Goal: Task Accomplishment & Management: Use online tool/utility

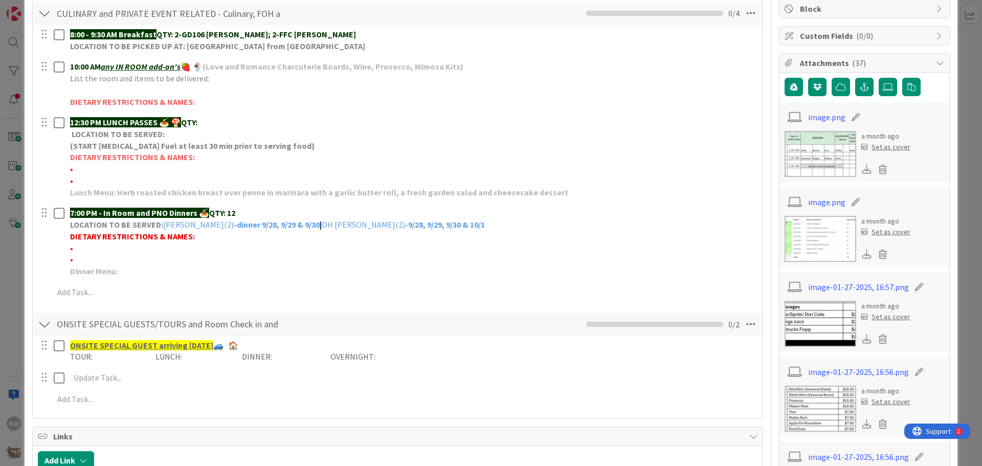
scroll to position [205, 0]
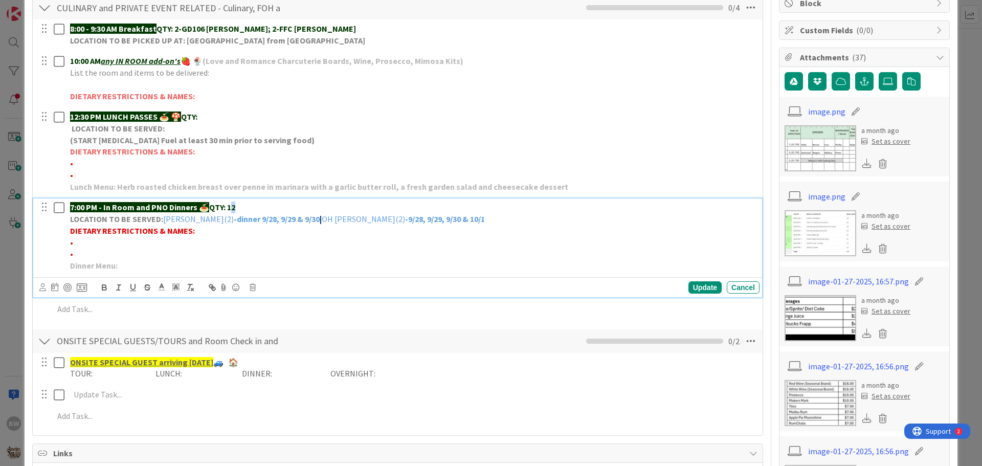
drag, startPoint x: 240, startPoint y: 205, endPoint x: 234, endPoint y: 205, distance: 6.1
click at [234, 205] on p "7:00 PM - In Room and PNO Dinners 🍝 QTY: 12" at bounding box center [412, 207] width 685 height 12
click at [692, 285] on div "Update" at bounding box center [704, 287] width 33 height 12
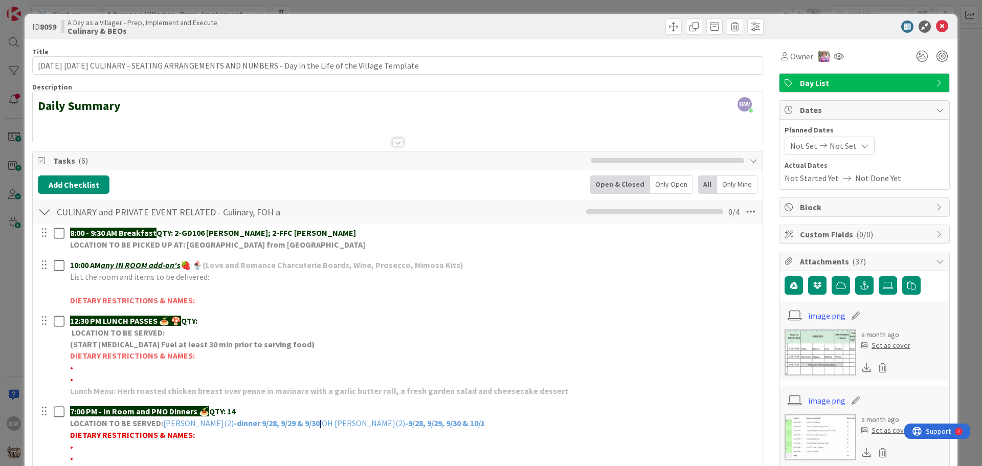
scroll to position [0, 0]
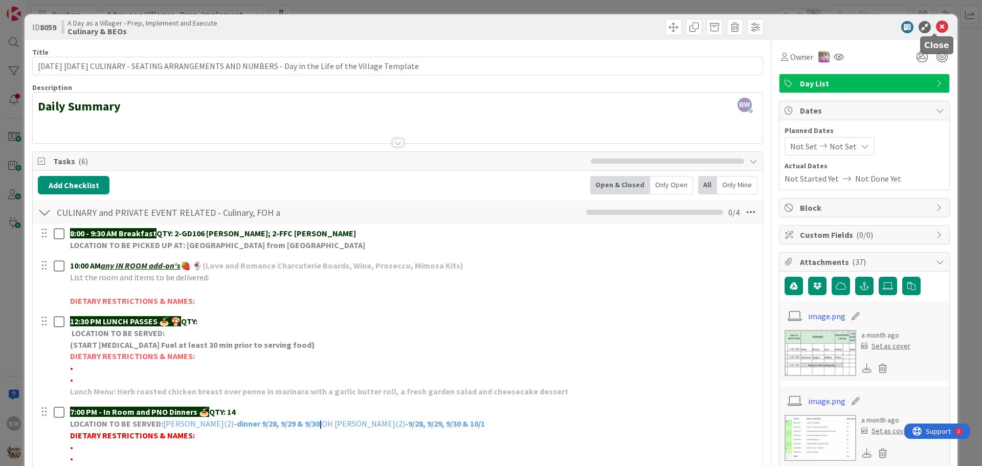
click at [937, 24] on icon at bounding box center [942, 27] width 12 height 12
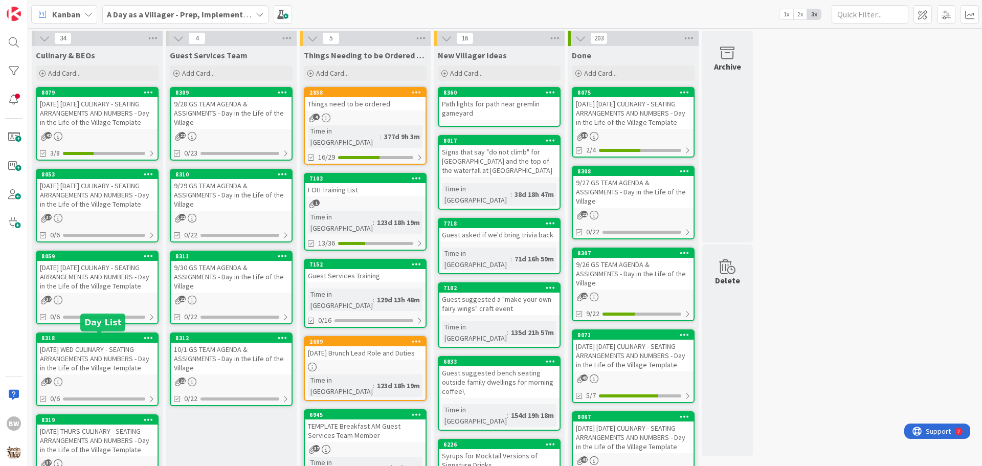
click at [82, 341] on div "8318" at bounding box center [99, 337] width 116 height 7
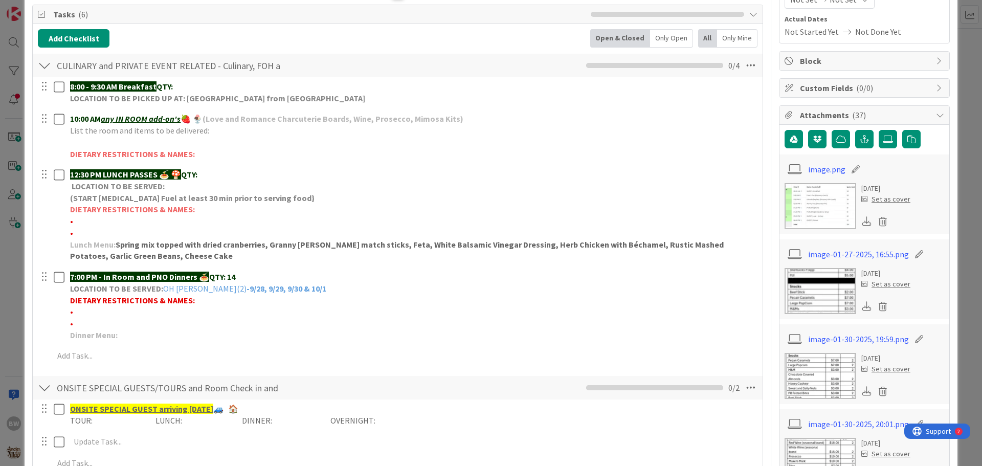
scroll to position [153, 0]
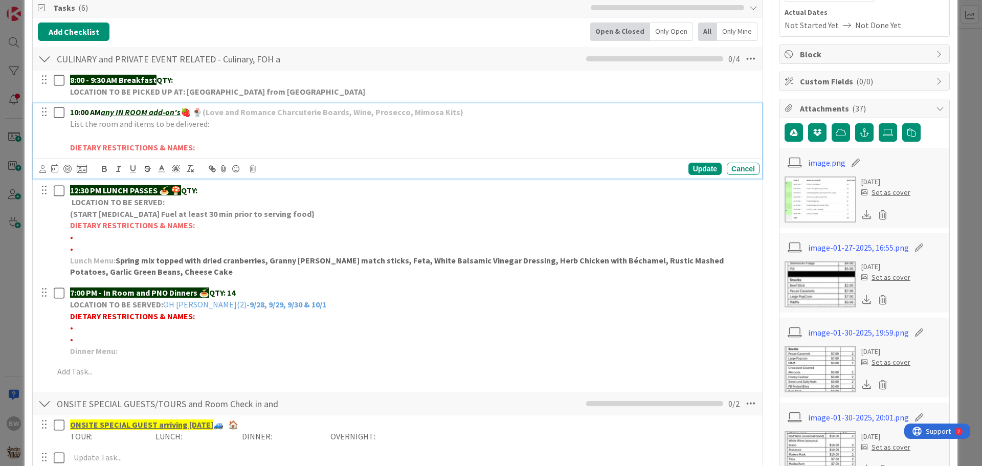
click at [209, 124] on p "List the room and items to be delivered:" at bounding box center [412, 124] width 685 height 12
click at [80, 136] on p at bounding box center [412, 136] width 685 height 12
drag, startPoint x: 174, startPoint y: 135, endPoint x: 69, endPoint y: 132, distance: 105.4
click at [69, 132] on div "10:00 AM any IN ROOM add-on's 🍓 🍨 (Love and Romance Charcuterie Boards, Wine, P…" at bounding box center [412, 129] width 693 height 53
click at [218, 124] on p "List the room and items to be delivered:" at bounding box center [412, 124] width 685 height 12
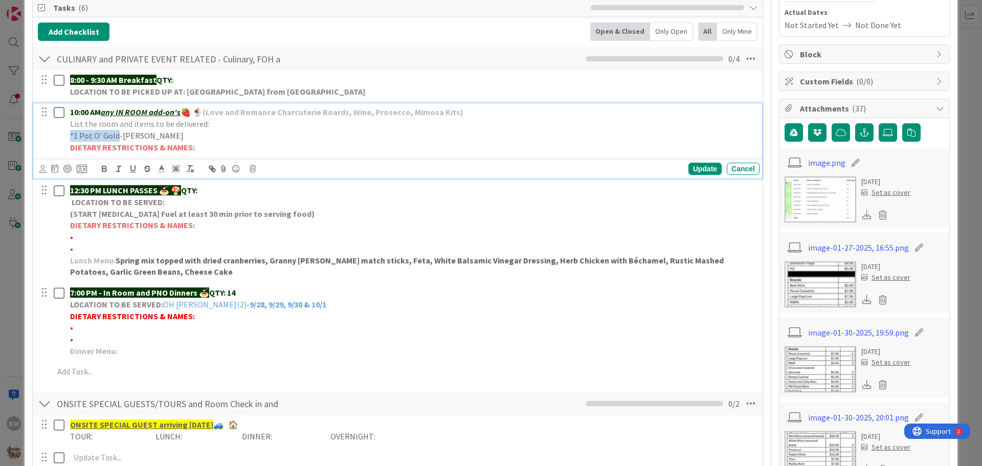
drag, startPoint x: 119, startPoint y: 133, endPoint x: 72, endPoint y: 137, distance: 47.2
click at [72, 137] on p "*1 Pot O' Gold-[PERSON_NAME]" at bounding box center [412, 136] width 685 height 12
click at [102, 168] on icon "button" at bounding box center [104, 167] width 4 height 3
click at [164, 170] on icon at bounding box center [161, 168] width 9 height 9
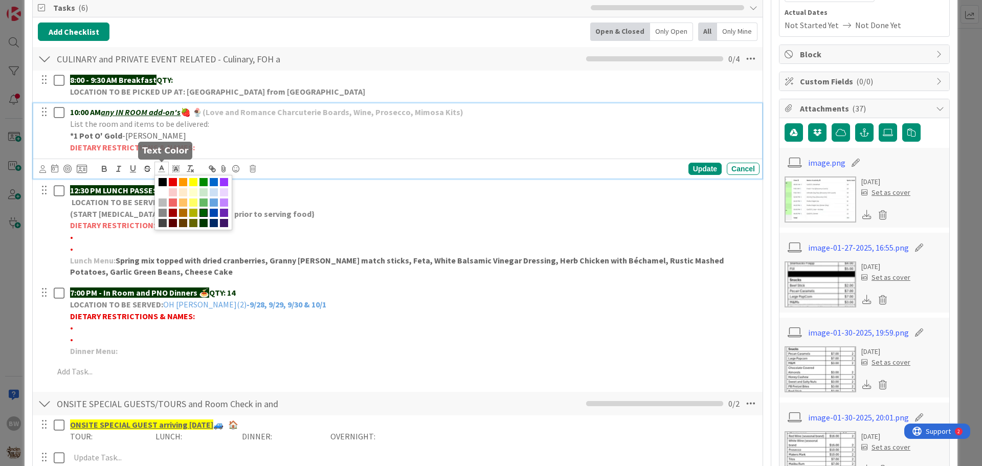
click at [204, 214] on span at bounding box center [203, 213] width 8 height 8
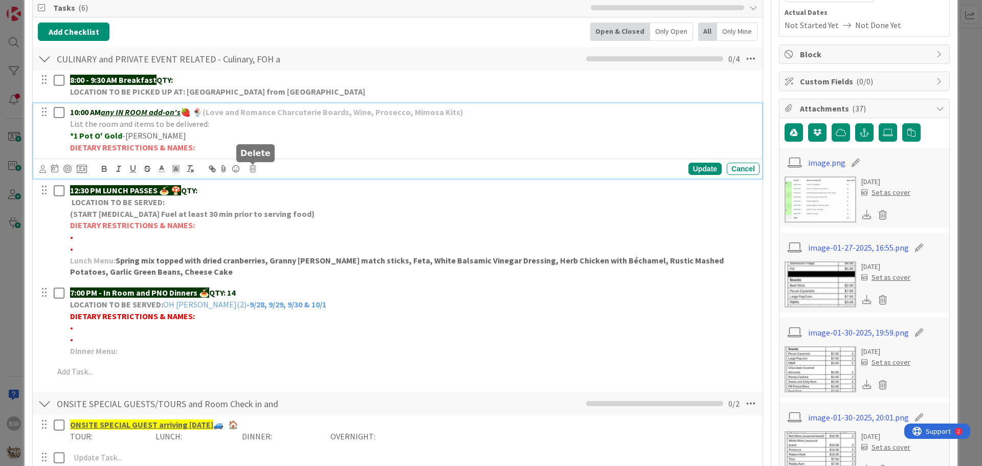
click at [293, 140] on p "*1 Pot O' Gold -[PERSON_NAME]" at bounding box center [412, 136] width 685 height 12
click at [688, 168] on div "Update" at bounding box center [704, 169] width 33 height 12
drag, startPoint x: 174, startPoint y: 136, endPoint x: 122, endPoint y: 133, distance: 52.2
click at [122, 133] on p "*1 Pot O' Gold -[PERSON_NAME]" at bounding box center [412, 136] width 685 height 12
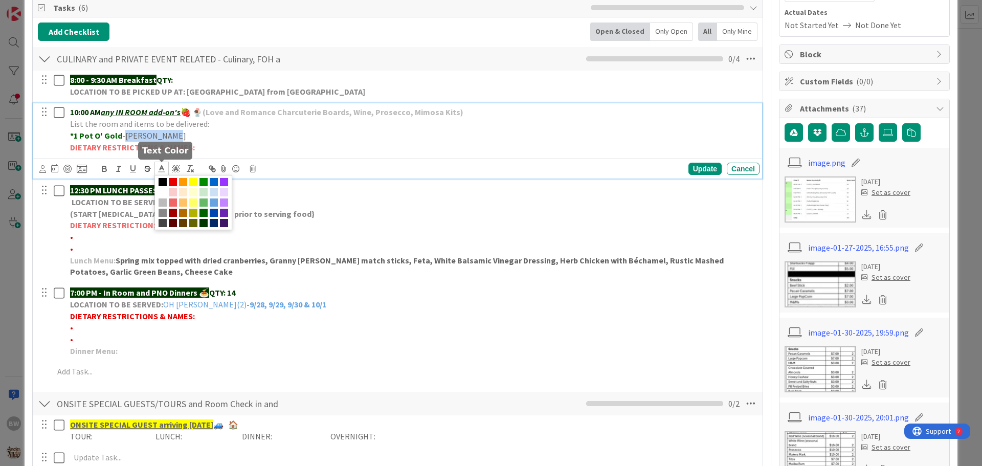
click at [163, 170] on icon at bounding box center [161, 168] width 9 height 9
click at [203, 215] on span at bounding box center [203, 213] width 8 height 8
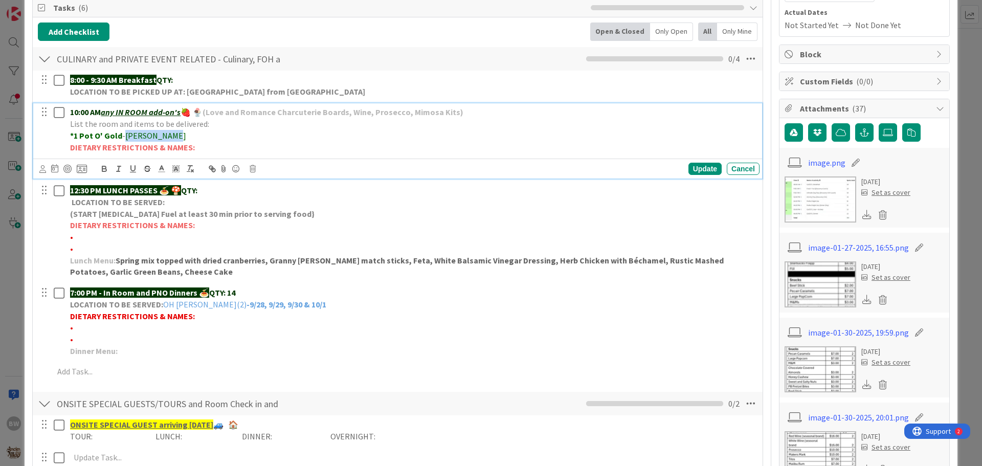
click at [264, 132] on p "*1 Pot O' Gold - [PERSON_NAME]" at bounding box center [412, 136] width 685 height 12
click at [688, 168] on div "Update" at bounding box center [704, 169] width 33 height 12
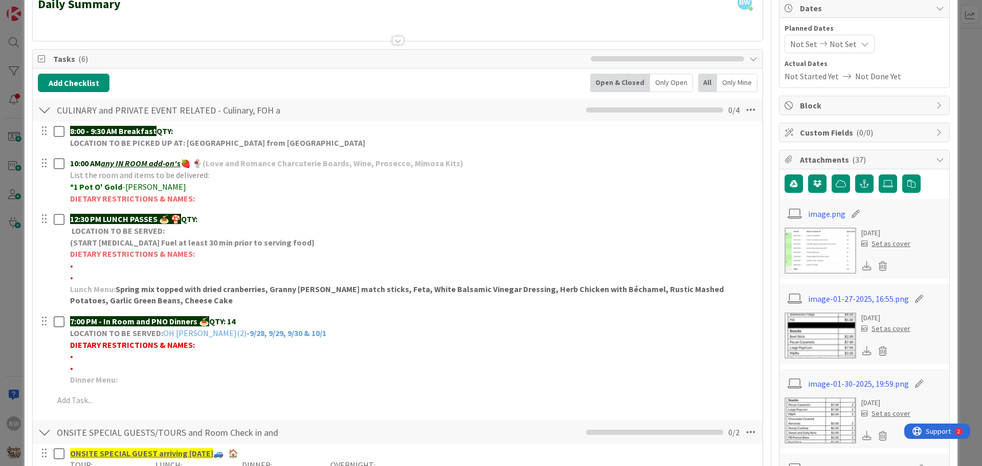
scroll to position [205, 0]
